Goal: Task Accomplishment & Management: Use online tool/utility

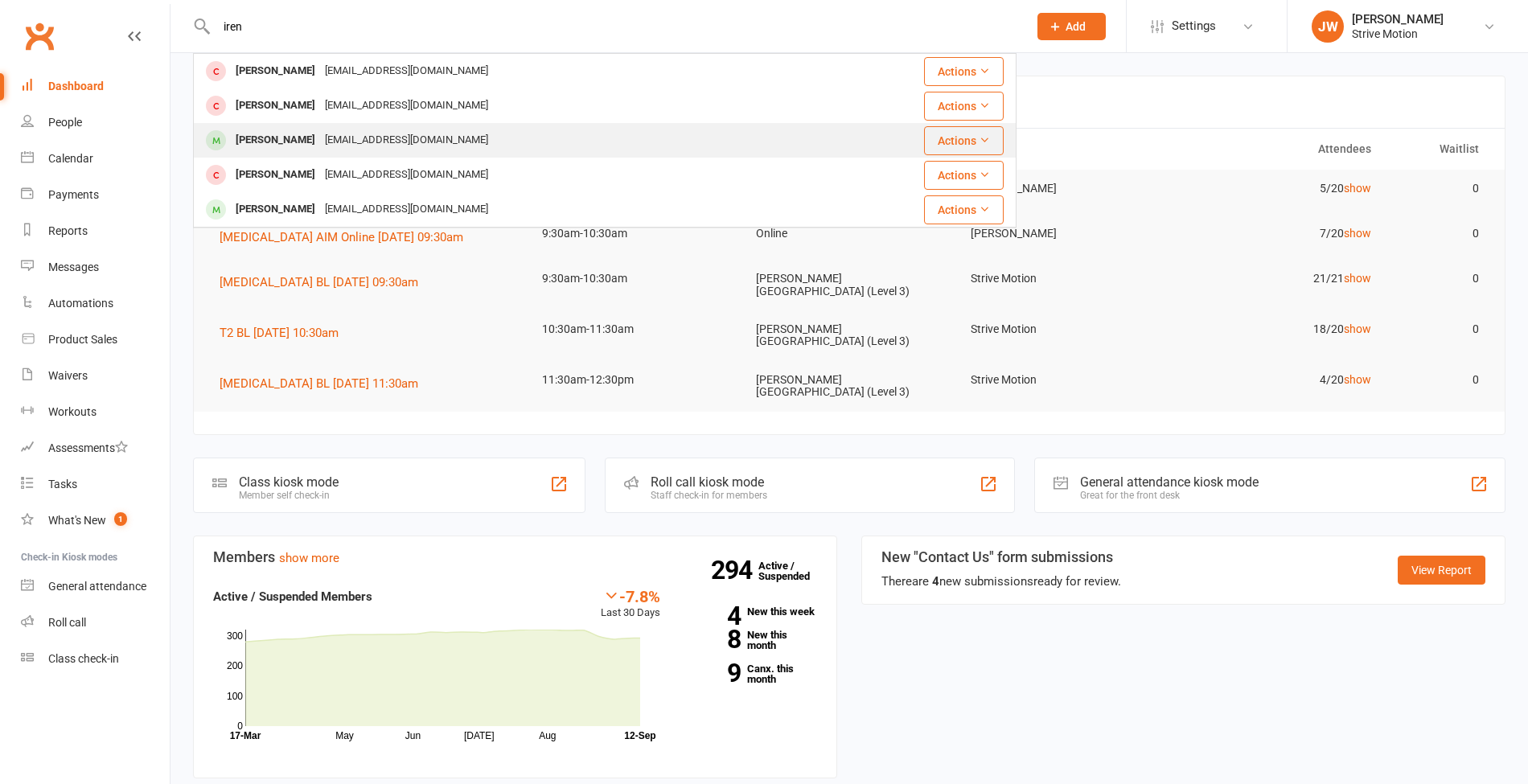
type input "iren"
click at [303, 135] on div "[PERSON_NAME]" at bounding box center [276, 140] width 89 height 24
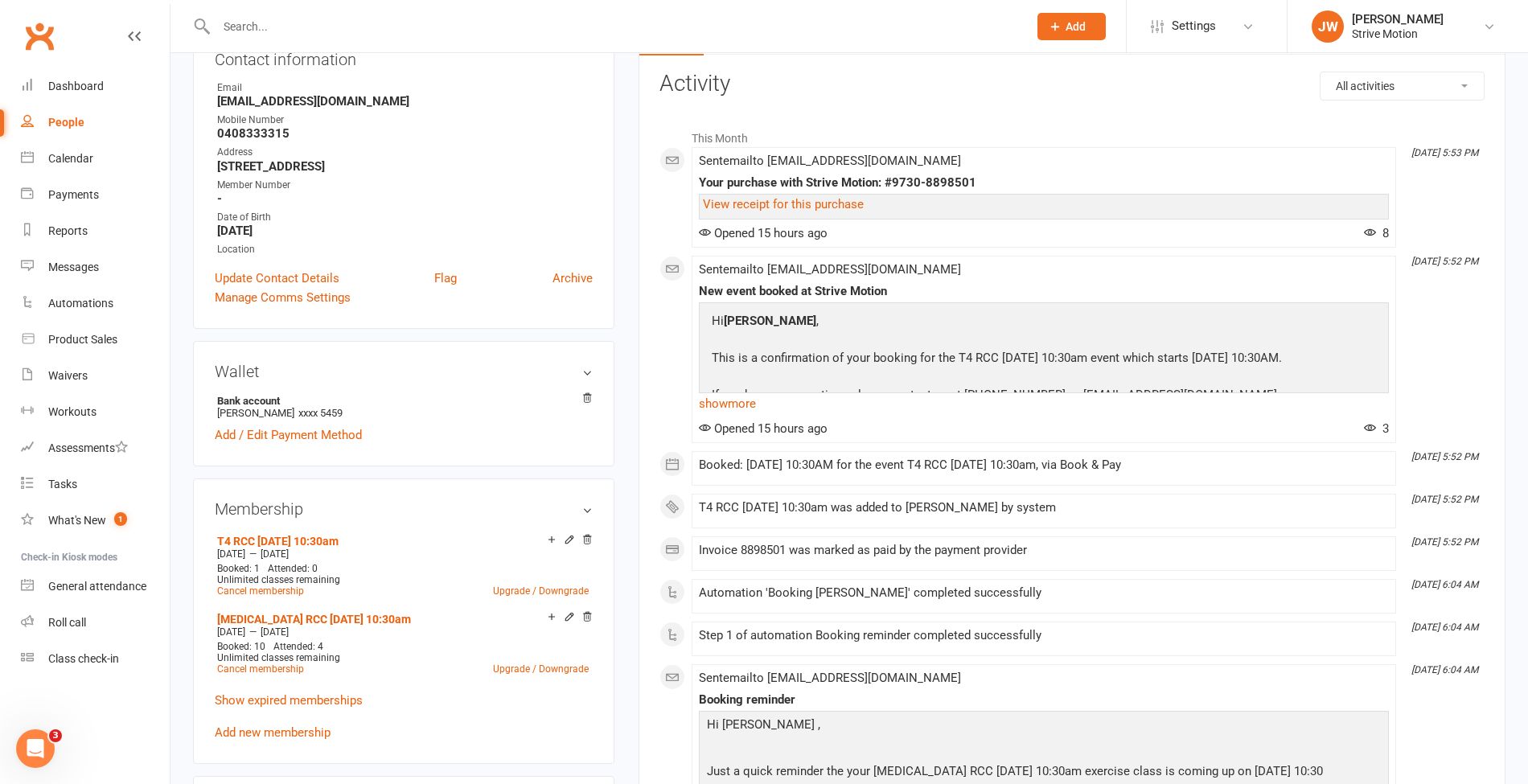
scroll to position [201, 0]
click at [82, 186] on link "Payments" at bounding box center [96, 196] width 149 height 36
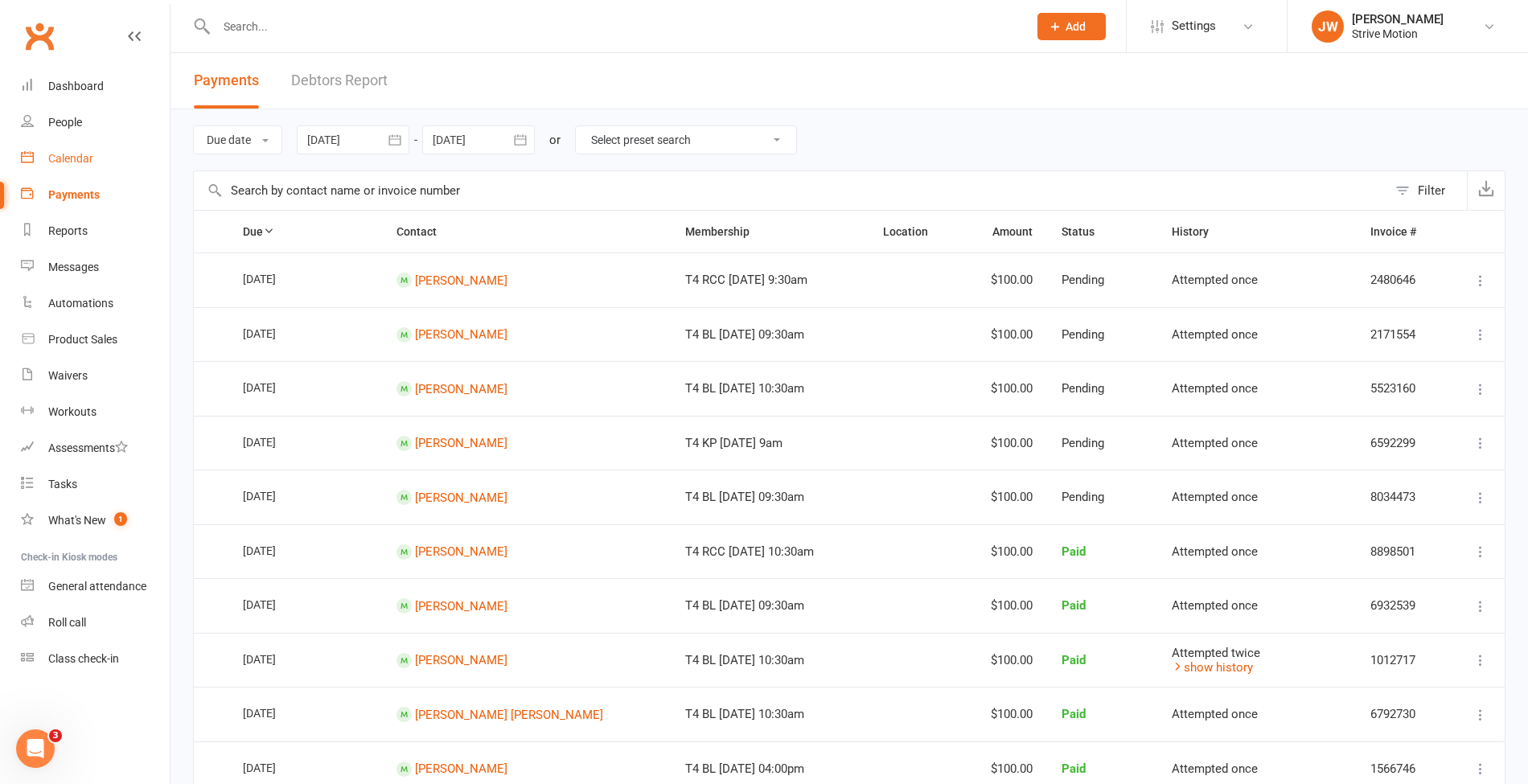
click at [67, 156] on div "Calendar" at bounding box center [71, 158] width 45 height 13
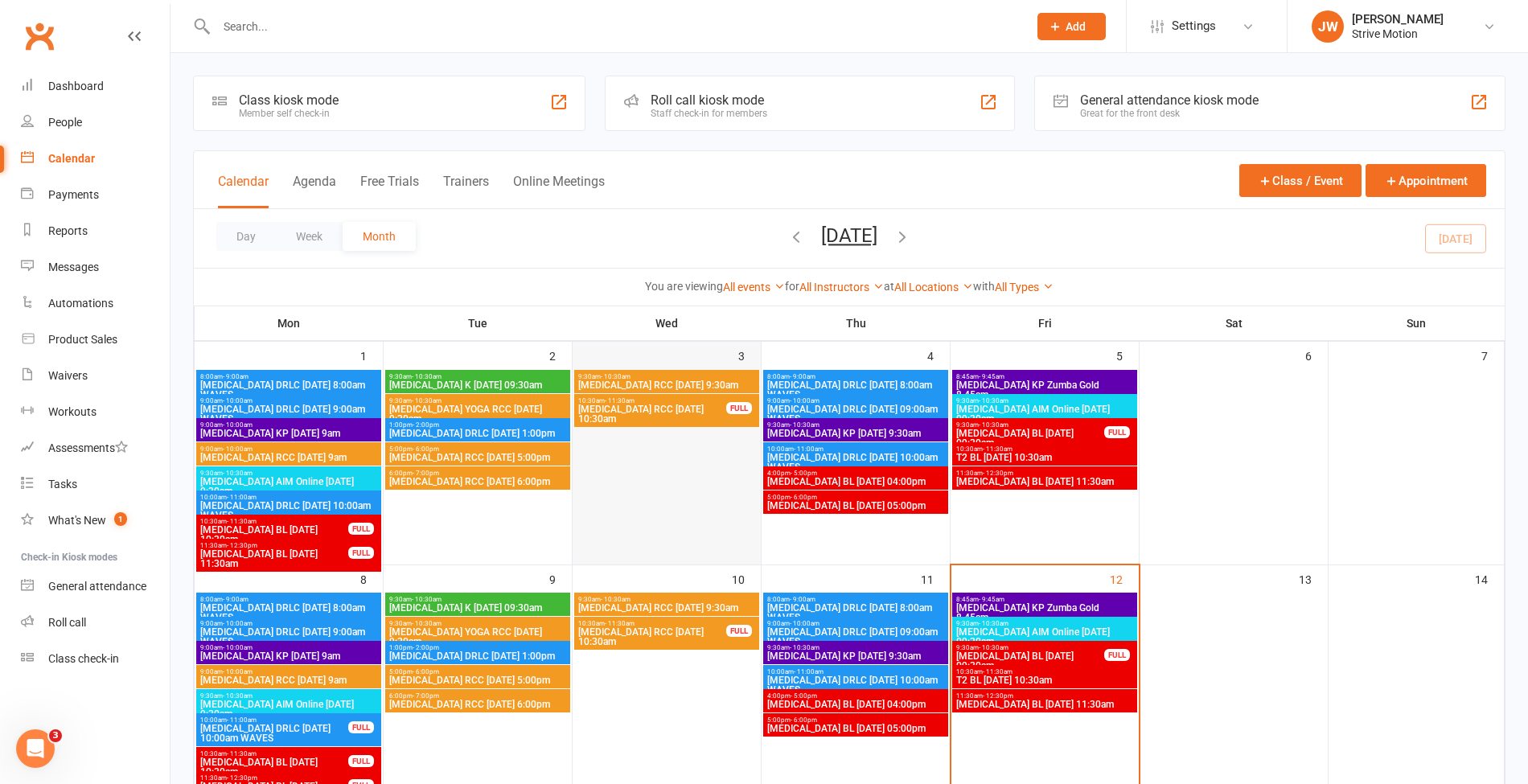
scroll to position [282, 0]
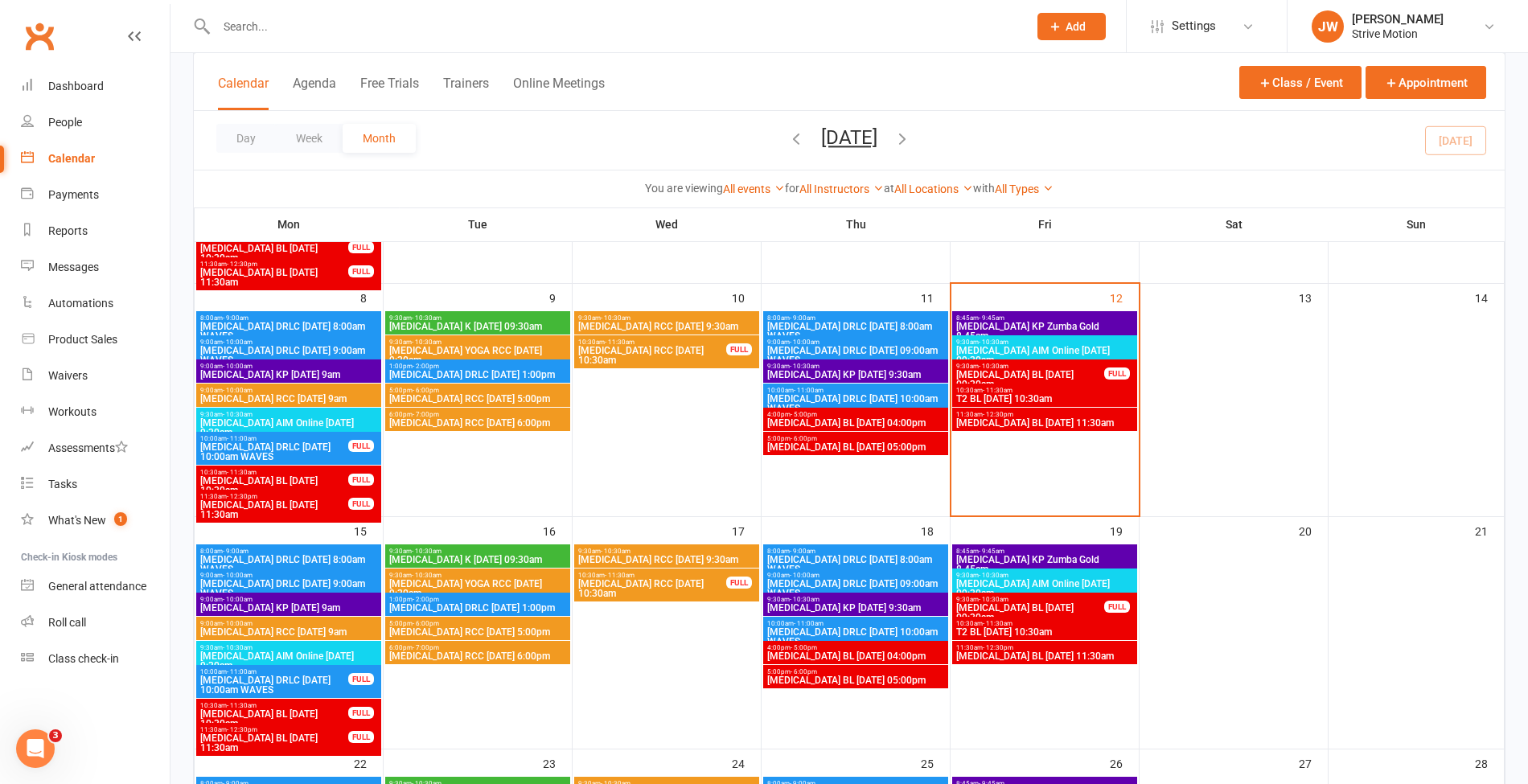
click at [893, 149] on span "[DATE] [DATE] Sun Mon Tue Wed Thu Fri Sat 31 01 02 03 04 05 06 07 08 09 10 11 1…" at bounding box center [849, 140] width 88 height 28
click at [911, 145] on icon "button" at bounding box center [901, 137] width 17 height 17
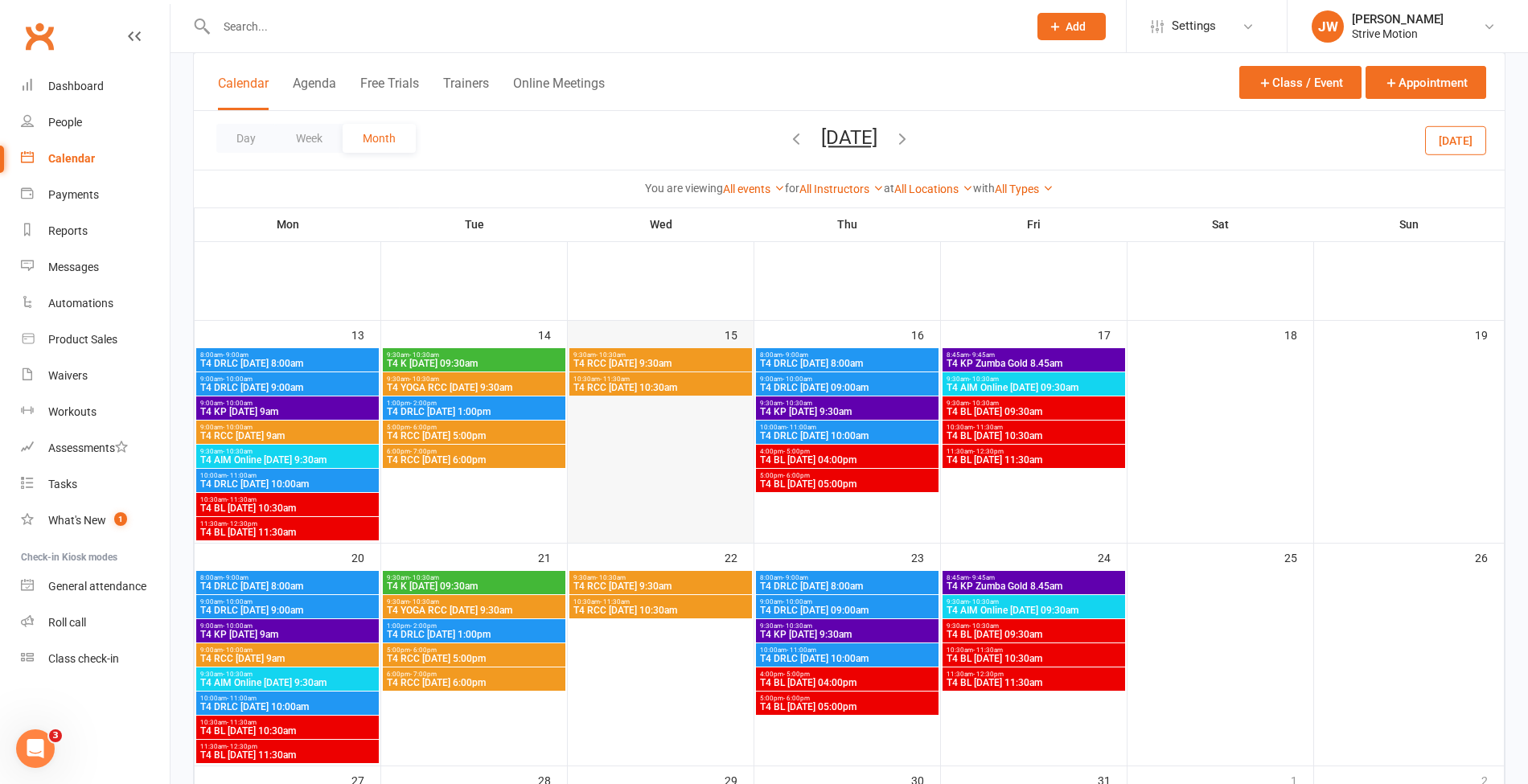
scroll to position [335, 0]
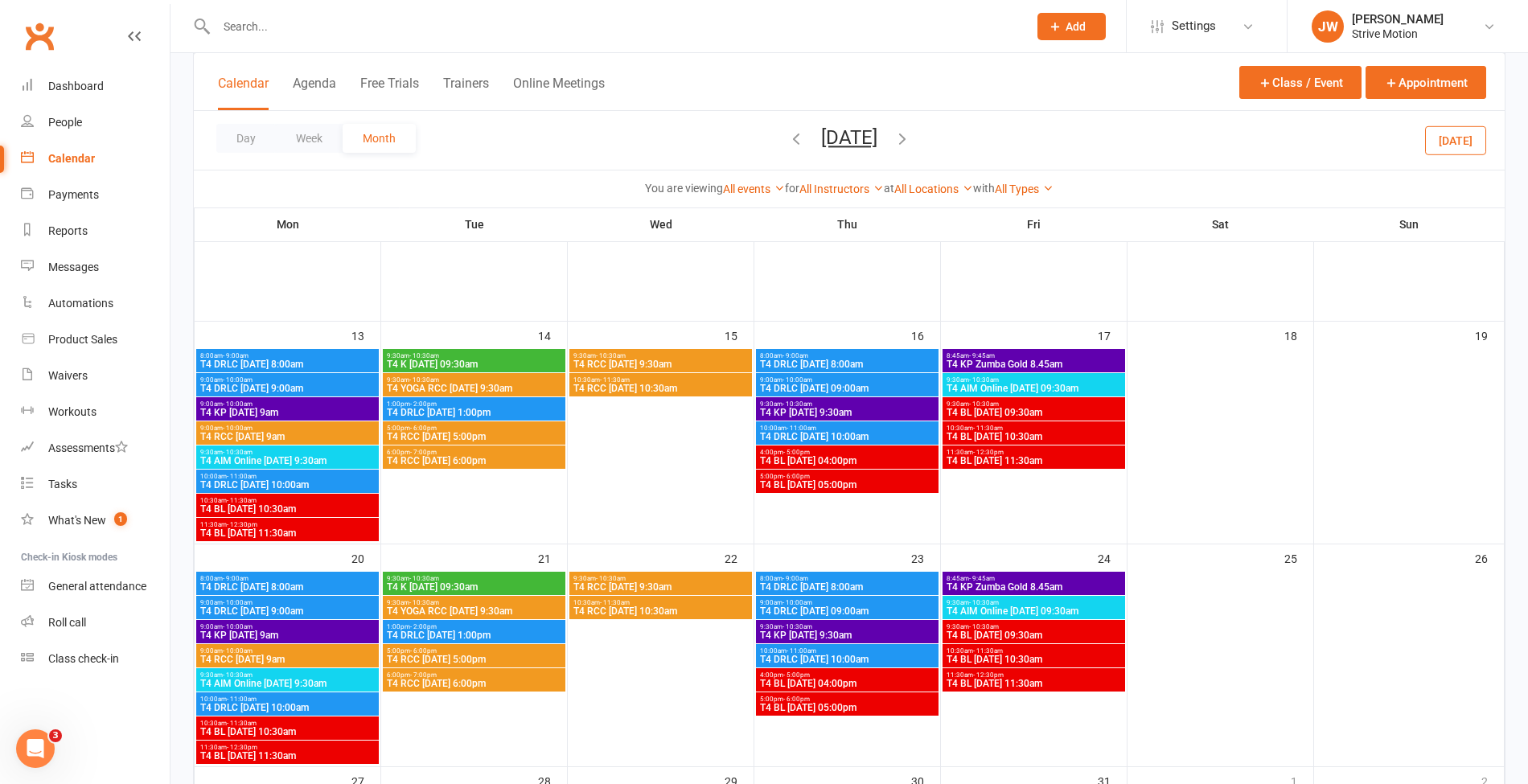
click at [647, 612] on span "T4 RCC [DATE] 10:30am" at bounding box center [661, 611] width 176 height 10
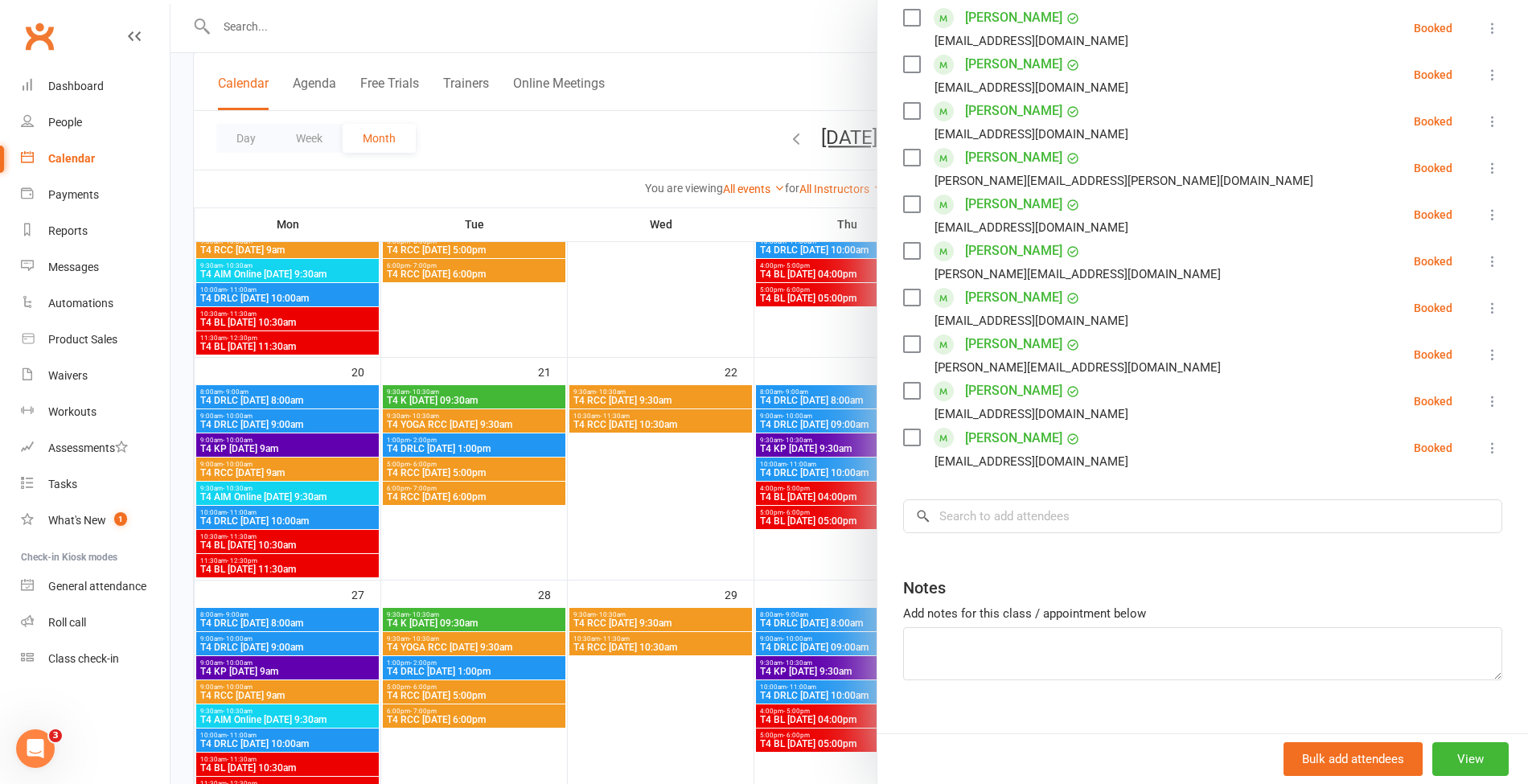
scroll to position [599, 0]
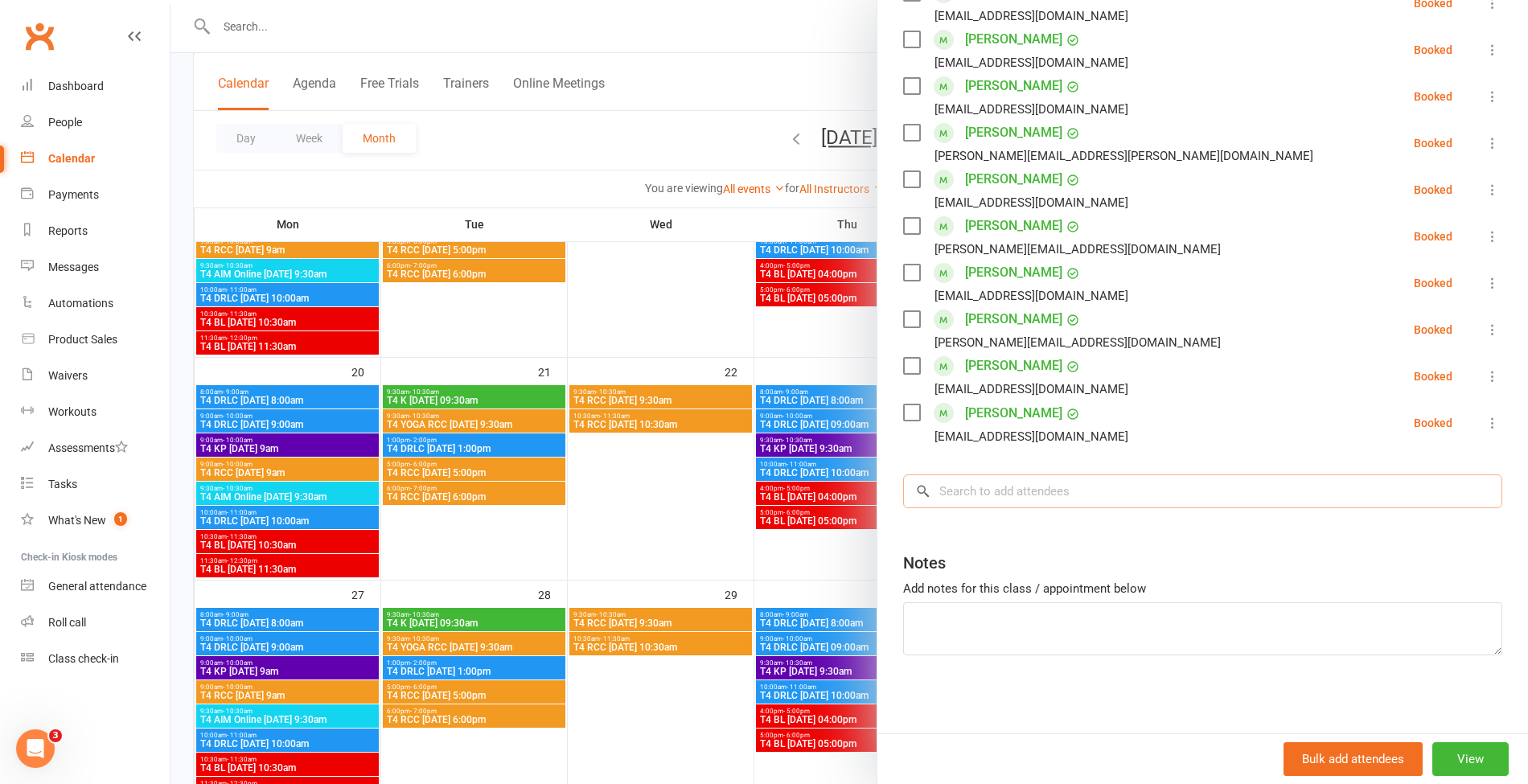
click at [1033, 502] on input "search" at bounding box center [1202, 491] width 599 height 34
type input "u"
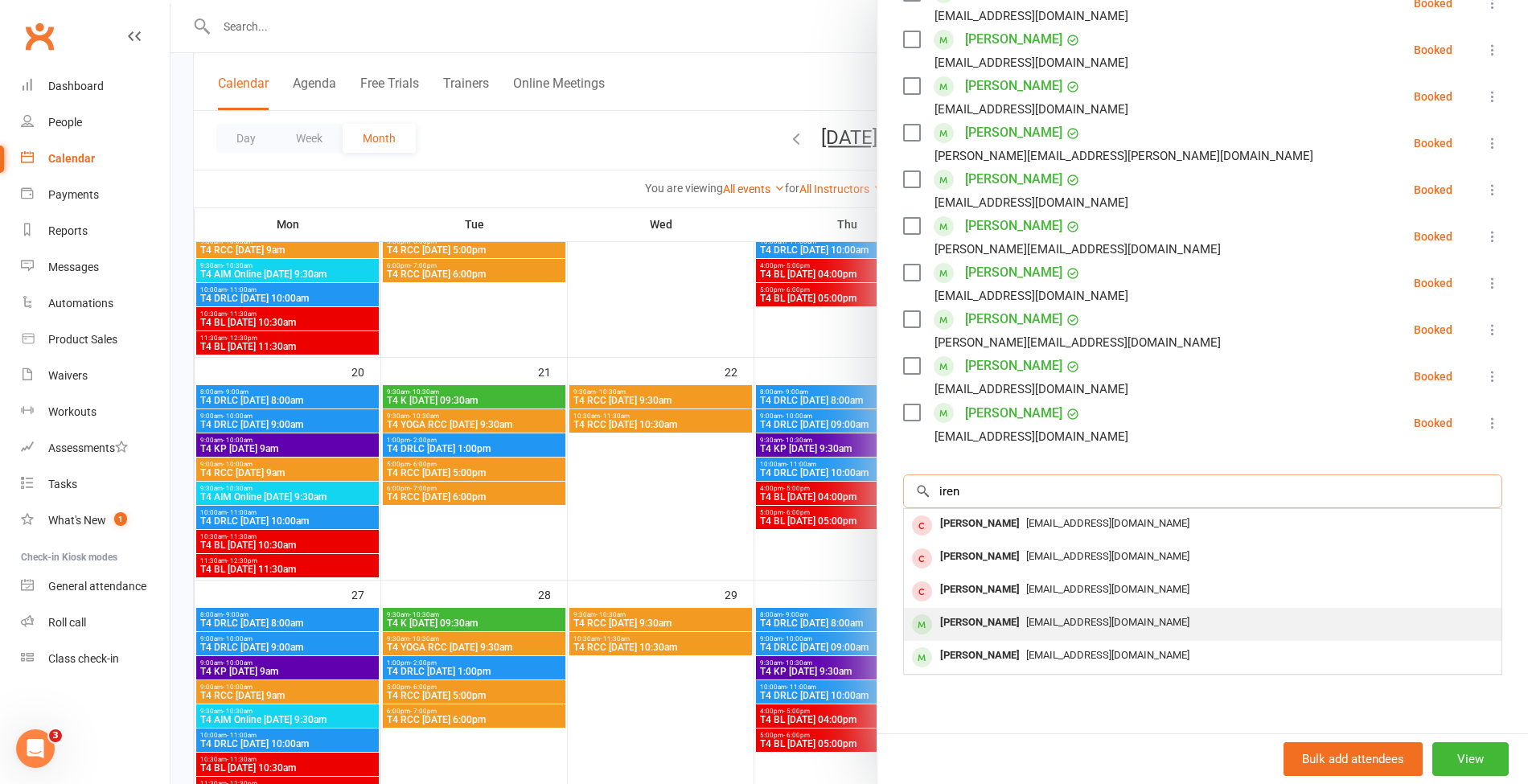
type input "iren"
click at [977, 611] on div "[PERSON_NAME]" at bounding box center [980, 623] width 93 height 24
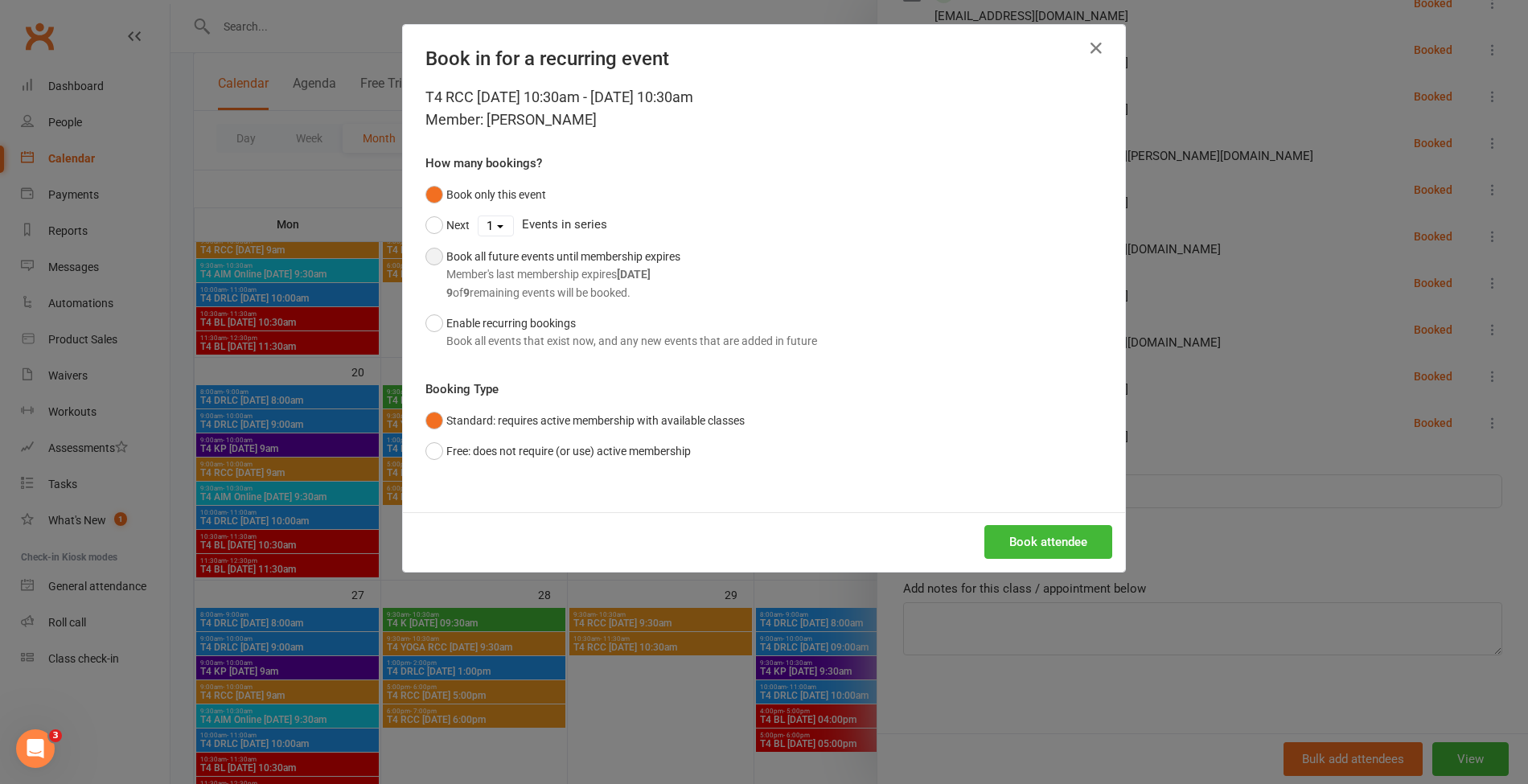
click at [603, 249] on div "Book all future events until membership expires Member's last membership expire…" at bounding box center [563, 274] width 234 height 54
click at [1017, 540] on button "Book attendee" at bounding box center [1048, 541] width 128 height 34
